Goal: Information Seeking & Learning: Find contact information

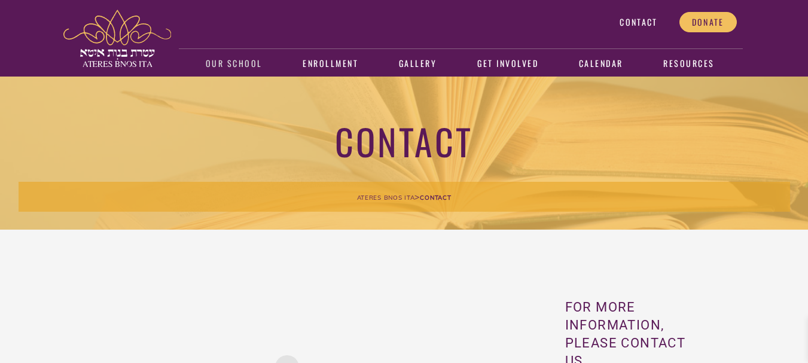
click at [227, 62] on link "Our School" at bounding box center [234, 64] width 74 height 28
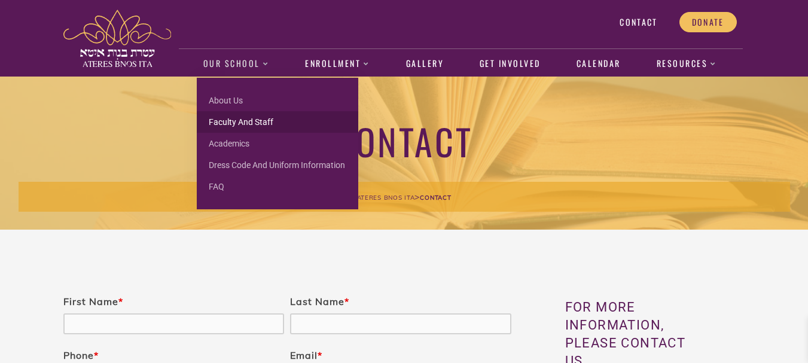
click at [257, 123] on link "Faculty and Staff" at bounding box center [278, 122] width 162 height 22
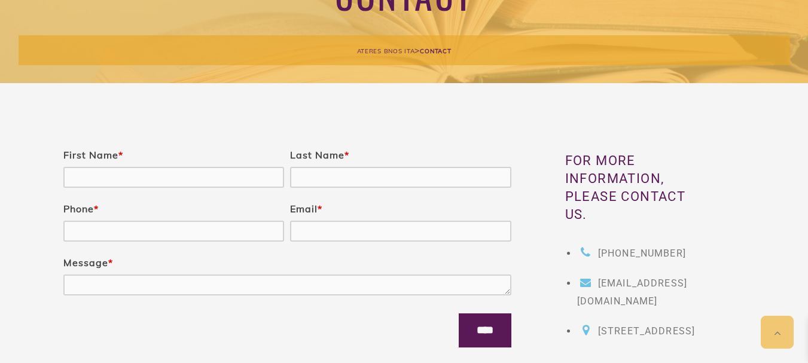
scroll to position [180, 0]
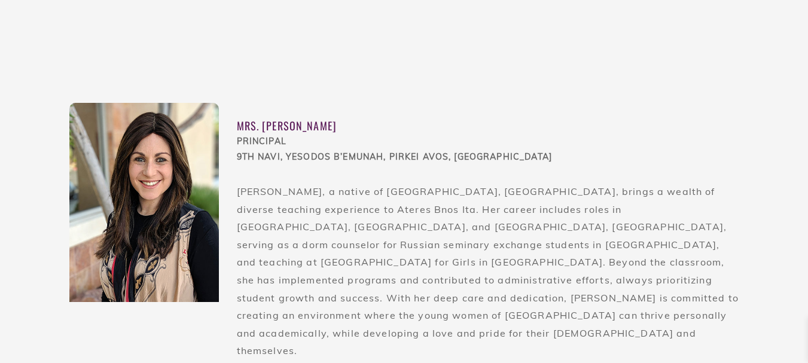
scroll to position [718, 0]
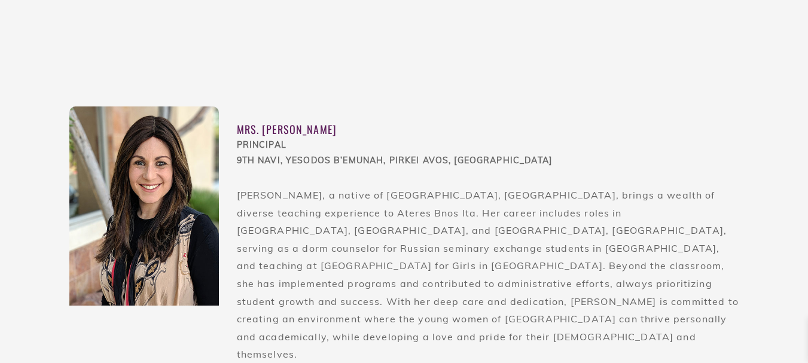
click at [278, 126] on div "Mrs. [PERSON_NAME]" at bounding box center [488, 129] width 503 height 16
click at [314, 130] on div "Mrs. [PERSON_NAME]" at bounding box center [488, 129] width 503 height 16
copy div "[PERSON_NAME]"
click at [260, 147] on div "PRINCIPAL 9th Navi, Yesodos B’Emunah, Pirkei Avos, [GEOGRAPHIC_DATA]" at bounding box center [488, 153] width 503 height 31
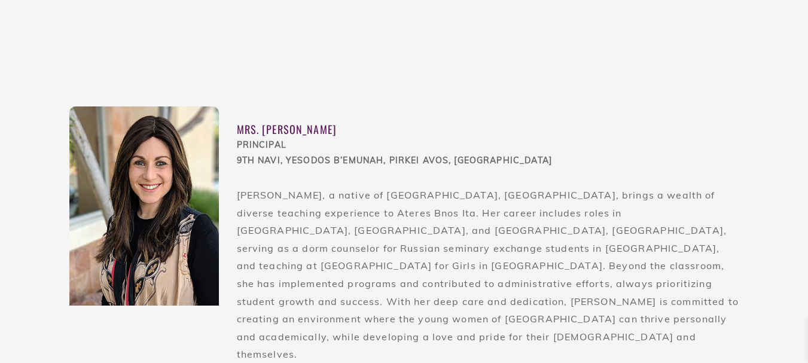
click at [260, 147] on div "PRINCIPAL 9th Navi, Yesodos B’Emunah, Pirkei Avos, [GEOGRAPHIC_DATA]" at bounding box center [488, 153] width 503 height 31
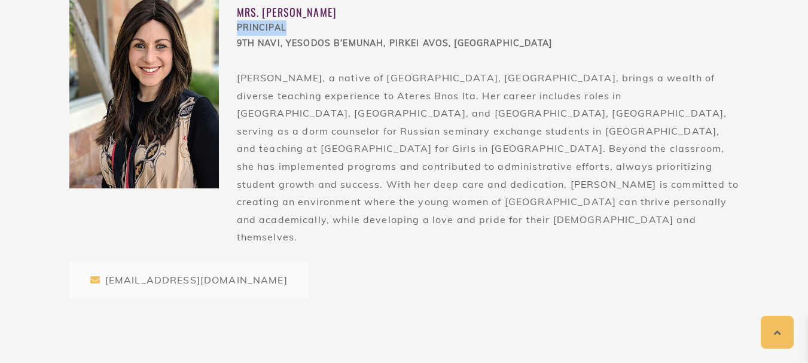
scroll to position [855, 0]
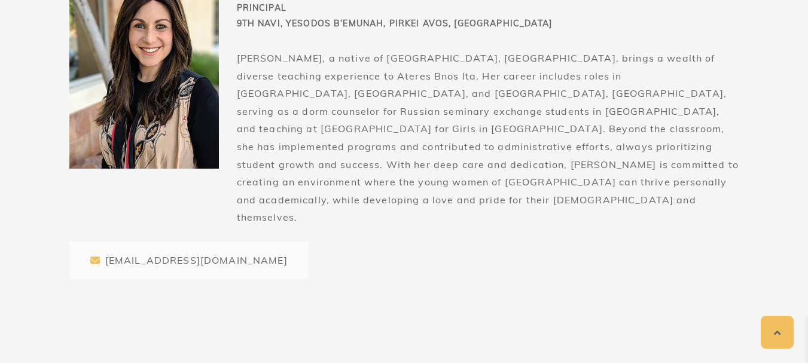
click at [185, 242] on div "[EMAIL_ADDRESS][DOMAIN_NAME]" at bounding box center [188, 260] width 239 height 37
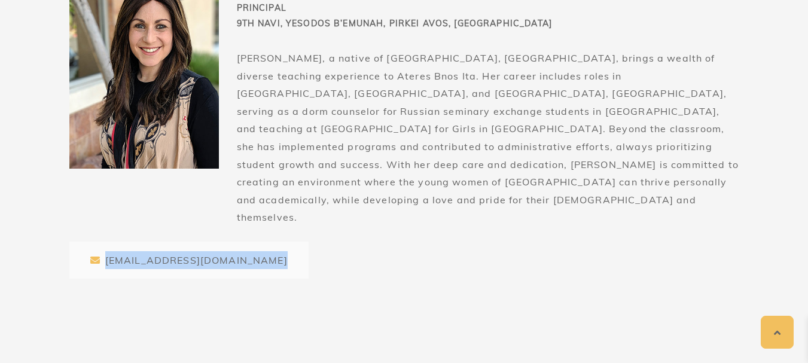
click at [185, 242] on div "[EMAIL_ADDRESS][DOMAIN_NAME]" at bounding box center [188, 260] width 239 height 37
copy div "[EMAIL_ADDRESS][DOMAIN_NAME]"
